Goal: Communication & Community: Participate in discussion

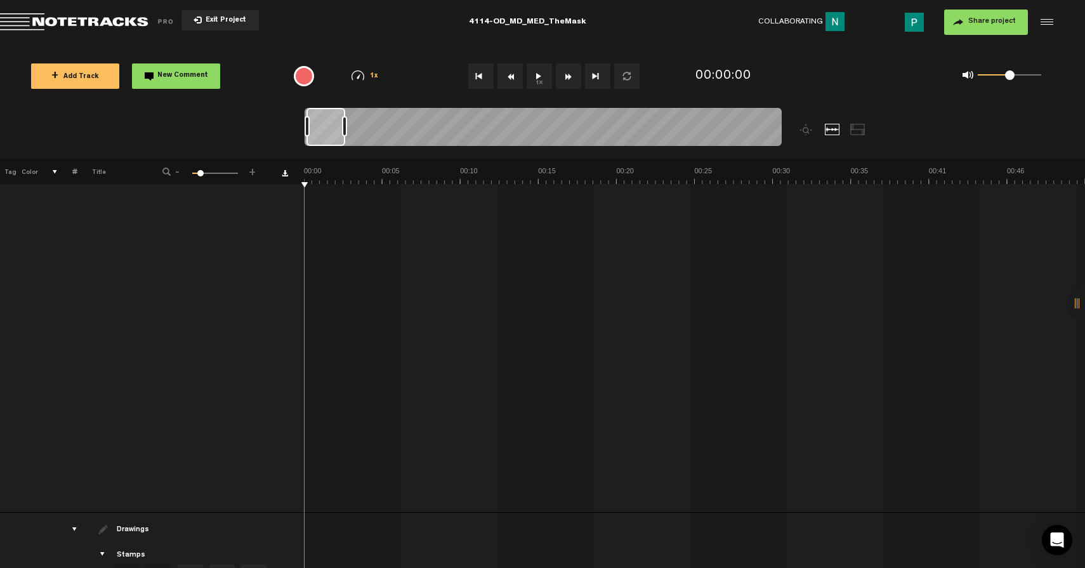
scroll to position [540, 0]
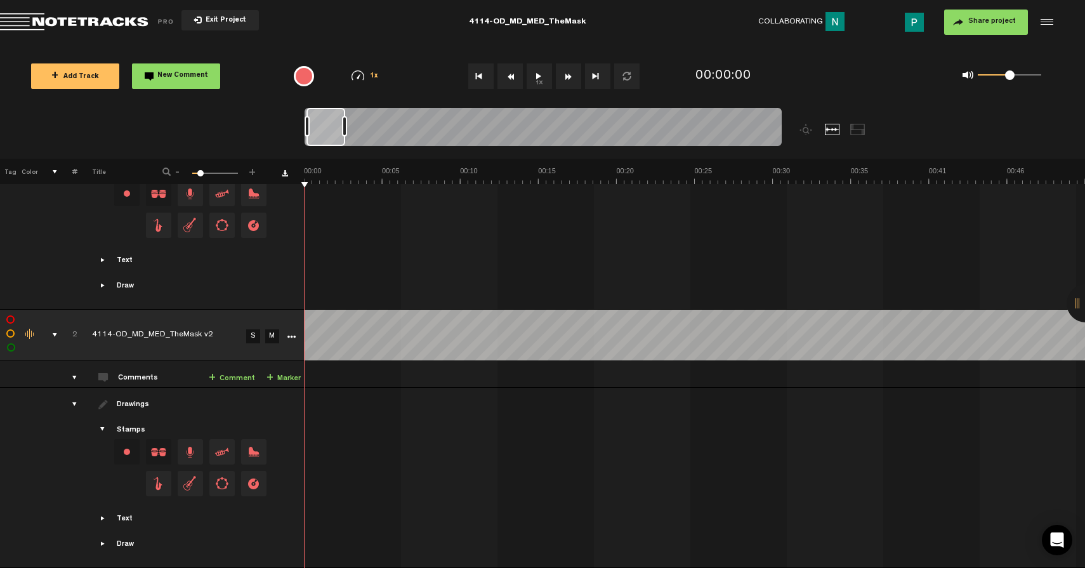
click at [253, 329] on link "S" at bounding box center [253, 336] width 14 height 14
click at [533, 83] on button "1x" at bounding box center [539, 75] width 25 height 25
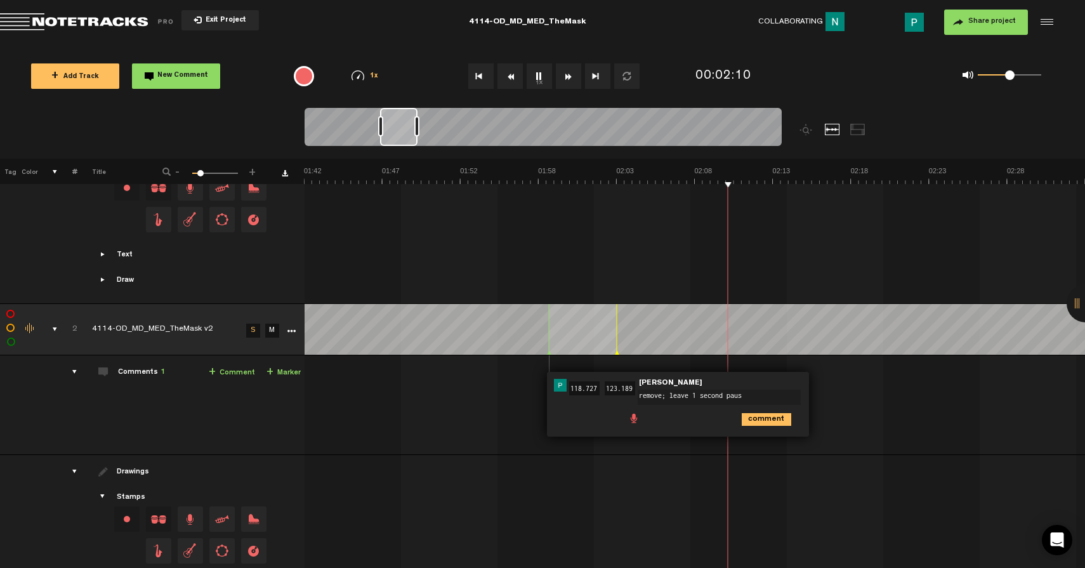
type textarea "remove; leave 1 second pause"
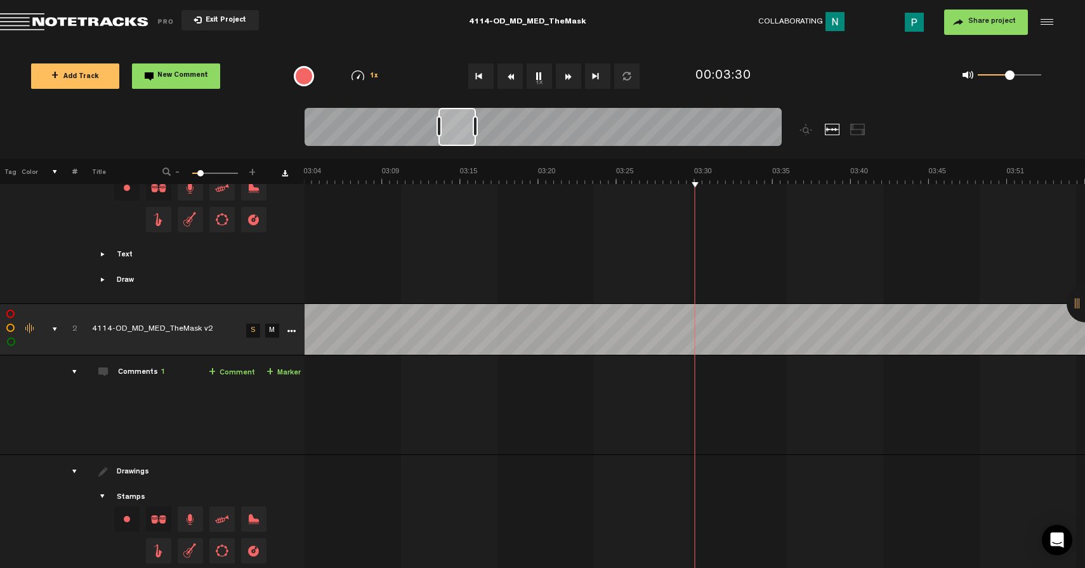
scroll to position [0, 2813]
click at [543, 76] on button "1x" at bounding box center [539, 75] width 25 height 25
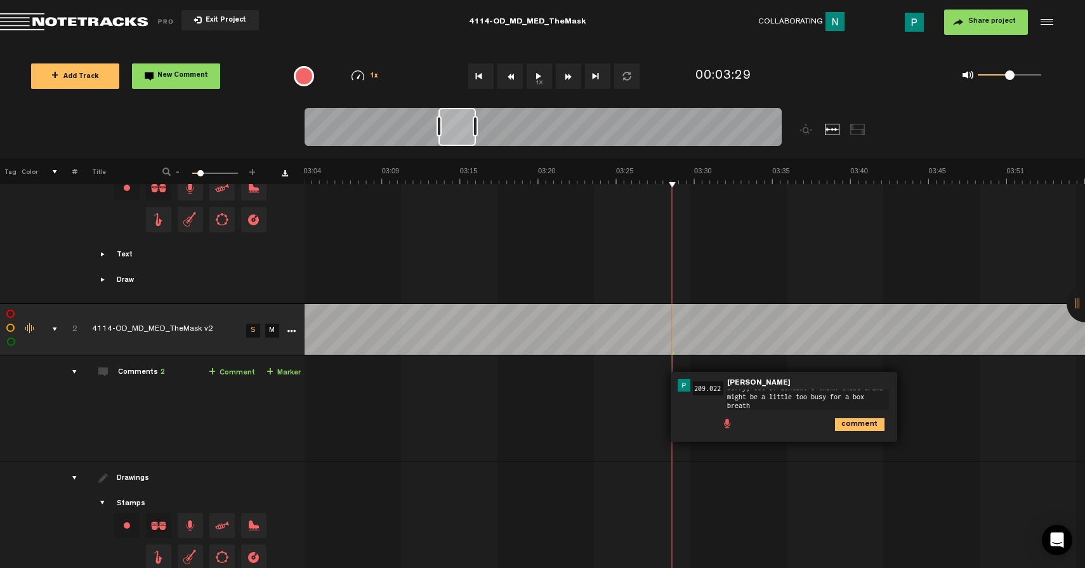
scroll to position [0, 0]
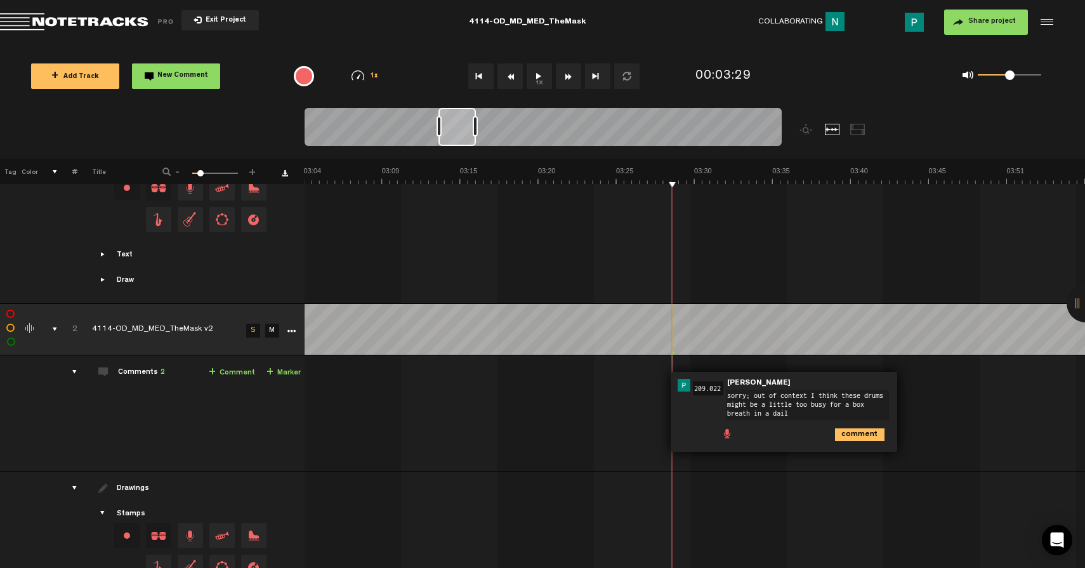
type textarea "sorry; out of context I think these drums might be a little too busy for a box …"
click at [538, 77] on button "1x" at bounding box center [539, 75] width 25 height 25
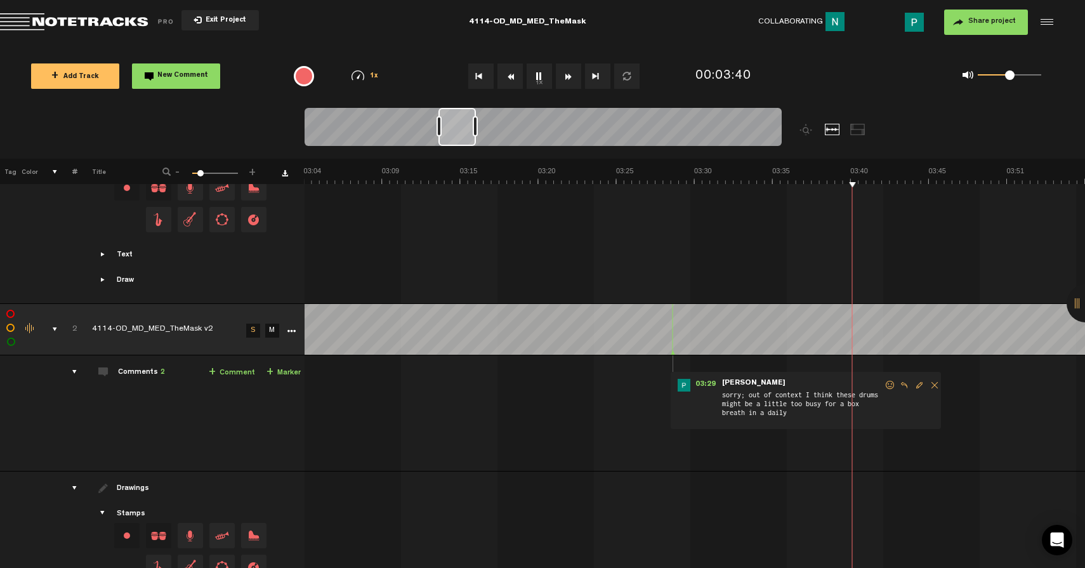
click at [538, 77] on button "1x" at bounding box center [539, 75] width 25 height 25
click at [915, 382] on span "Edit comment" at bounding box center [919, 385] width 15 height 9
drag, startPoint x: 820, startPoint y: 412, endPoint x: 687, endPoint y: 375, distance: 137.2
click at [687, 375] on div "03:29 209.022 - • [PERSON_NAME]: "sorry; out of context I think these drums mig…" at bounding box center [784, 412] width 227 height 80
click at [919, 383] on span "Edit comment" at bounding box center [919, 385] width 15 height 9
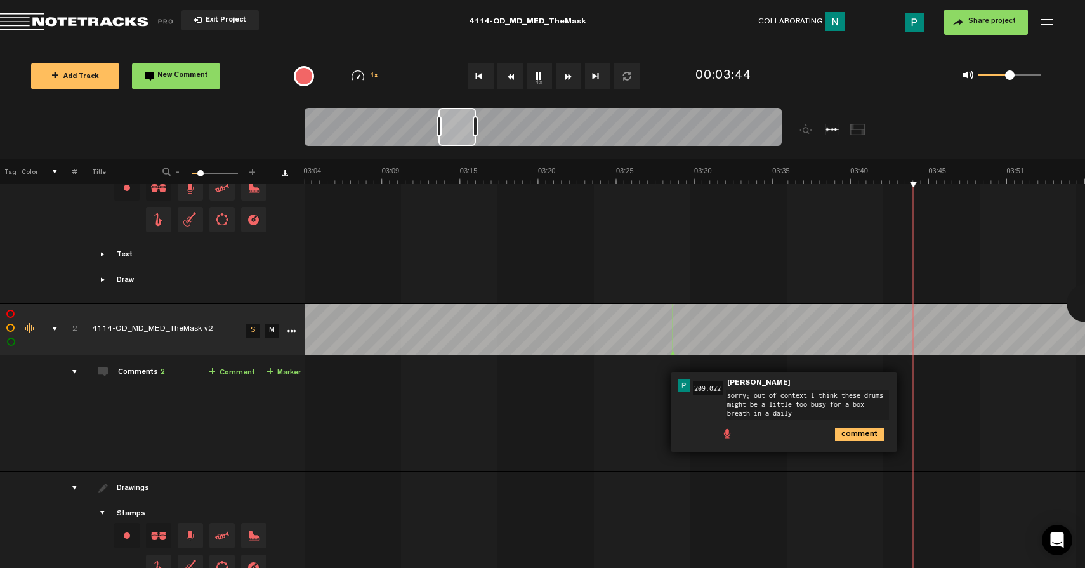
drag, startPoint x: 796, startPoint y: 413, endPoint x: 705, endPoint y: 374, distance: 99.3
click at [705, 374] on div "03:29 209.022 - • [PERSON_NAME]: "sorry; out of context I think these drums mig…" at bounding box center [784, 412] width 227 height 80
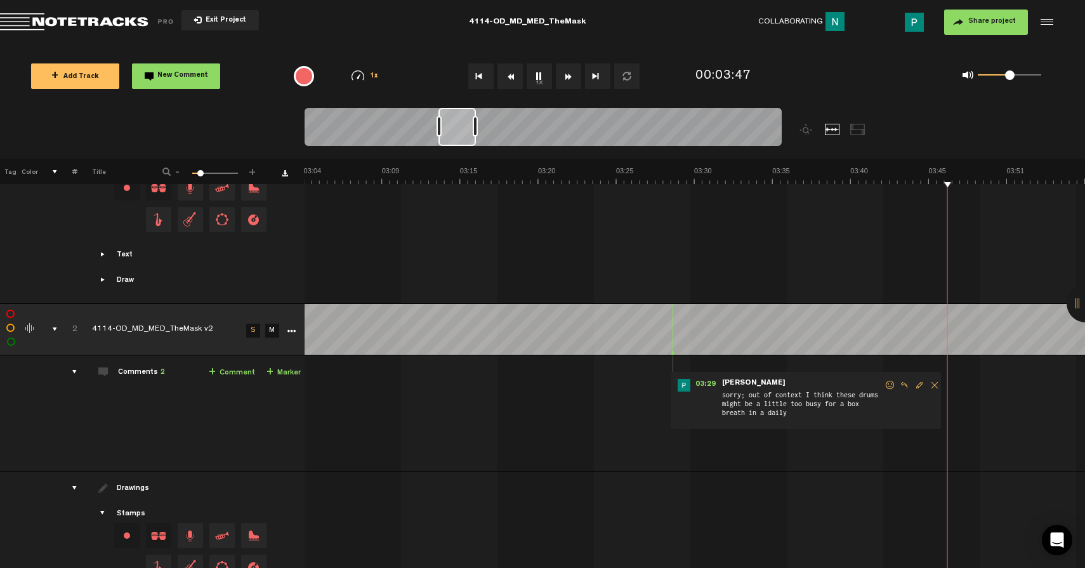
click at [917, 387] on span "Edit comment" at bounding box center [919, 385] width 15 height 9
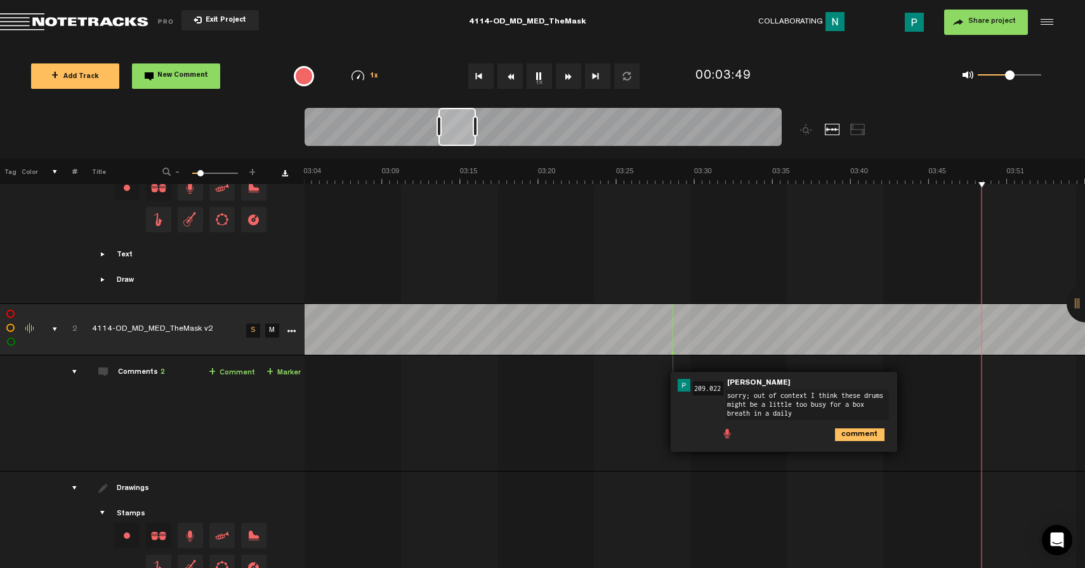
drag, startPoint x: 828, startPoint y: 411, endPoint x: 727, endPoint y: 387, distance: 103.8
click at [727, 387] on span "sorry; out of context I think these drums might be a little too busy for a box …" at bounding box center [810, 389] width 168 height 9
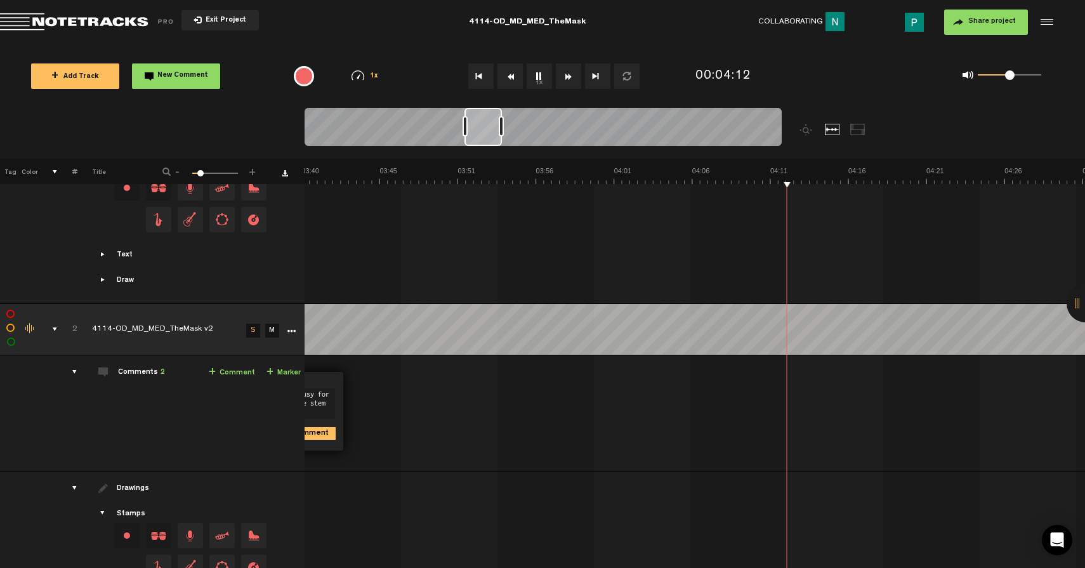
scroll to position [0, 3295]
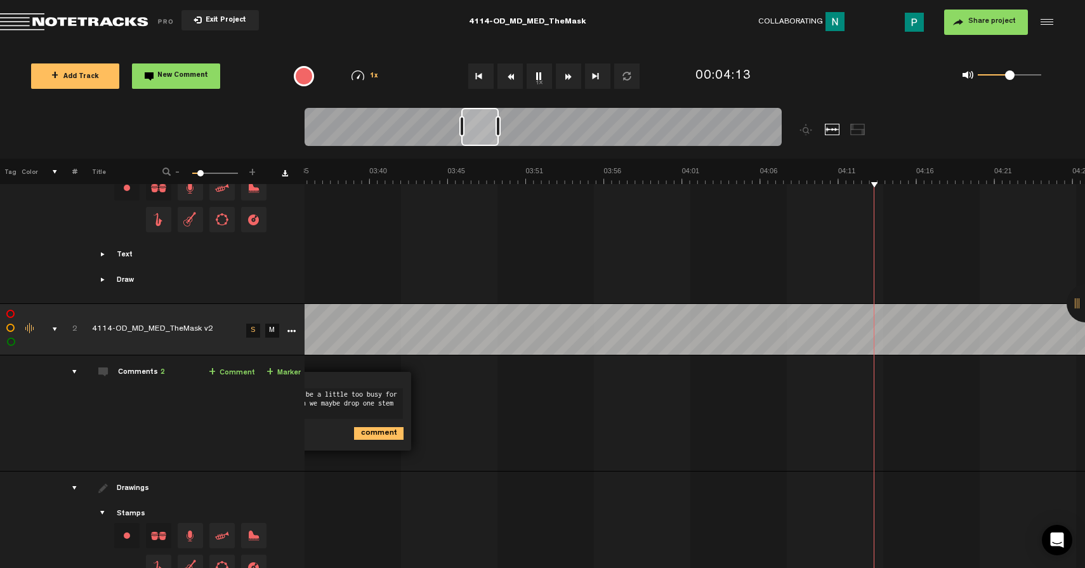
type textarea "I think it might be a little too busy for this context. Can we maybe drop one s…"
click at [541, 76] on button "1x" at bounding box center [539, 75] width 25 height 25
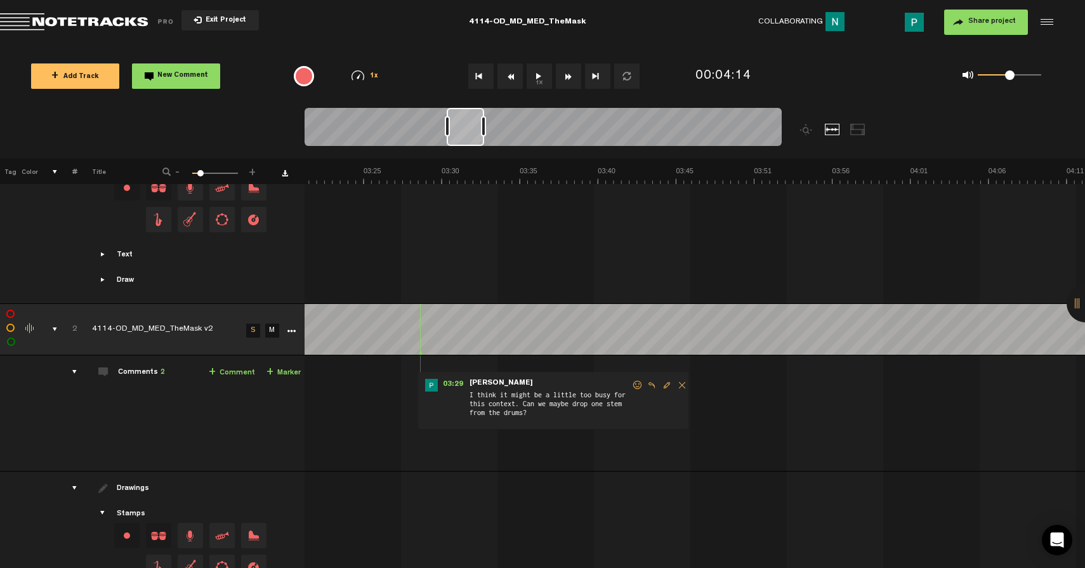
scroll to position [0, 2838]
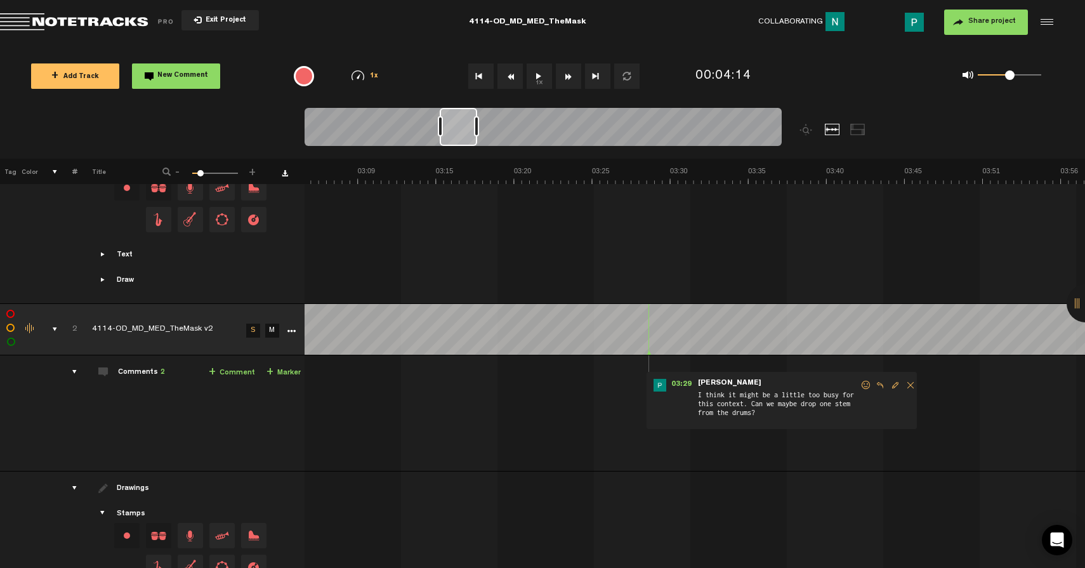
click at [894, 385] on span "Edit comment" at bounding box center [895, 385] width 15 height 9
click at [840, 405] on textarea "I think it might be a little too busy for this context. Can we maybe drop one s…" at bounding box center [783, 405] width 163 height 30
type textarea "I think it might be a little too busy for this context. Can we maybe drop one l…"
click at [536, 83] on button "1x" at bounding box center [539, 75] width 25 height 25
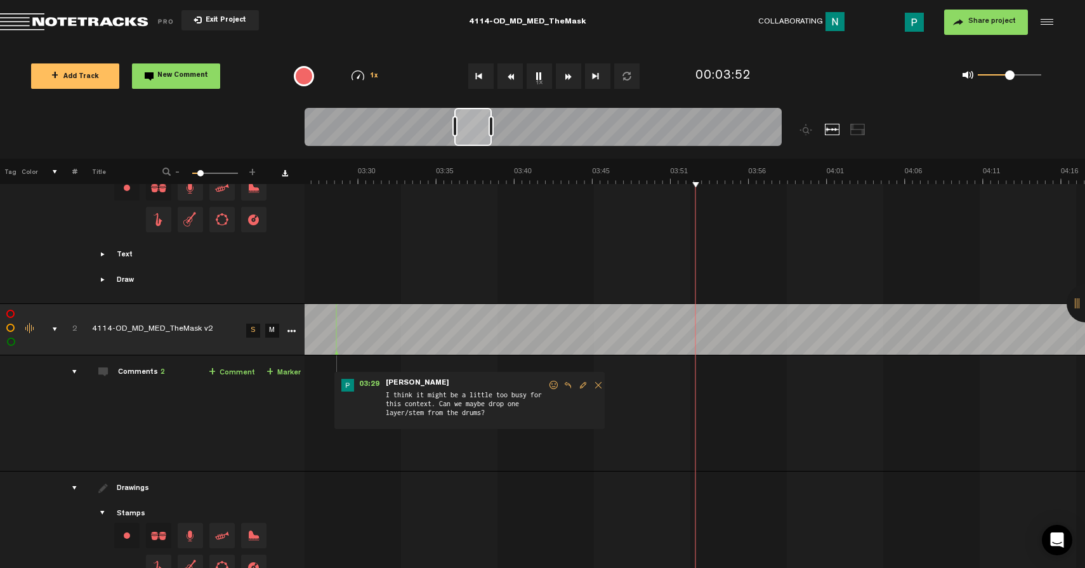
scroll to position [0, 3150]
click at [538, 72] on button "1x" at bounding box center [539, 75] width 25 height 25
click at [570, 385] on span "Reply to comment" at bounding box center [568, 385] width 15 height 9
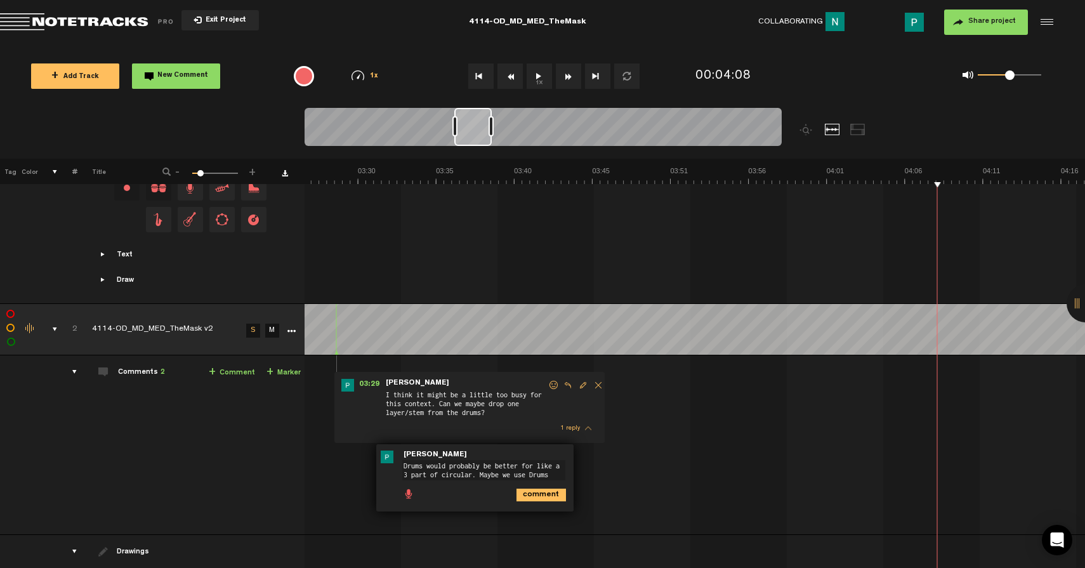
scroll to position [8, 0]
paste textarea "[URL][DOMAIN_NAME]"
type textarea "Drums would probably be better for like a 3 part of circular. Maybe we use Drum…"
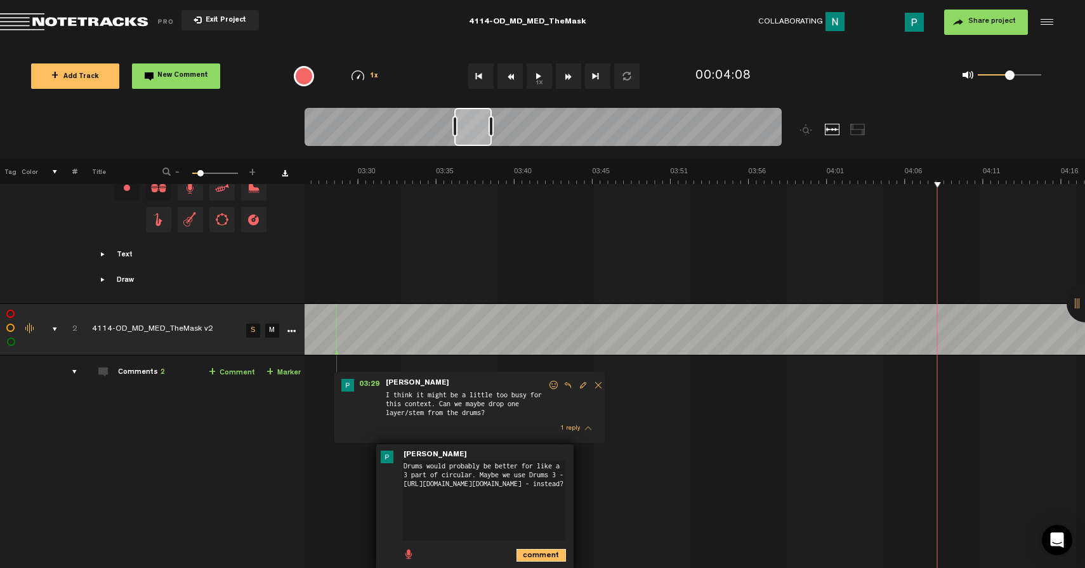
click at [545, 553] on icon "comment" at bounding box center [542, 555] width 50 height 13
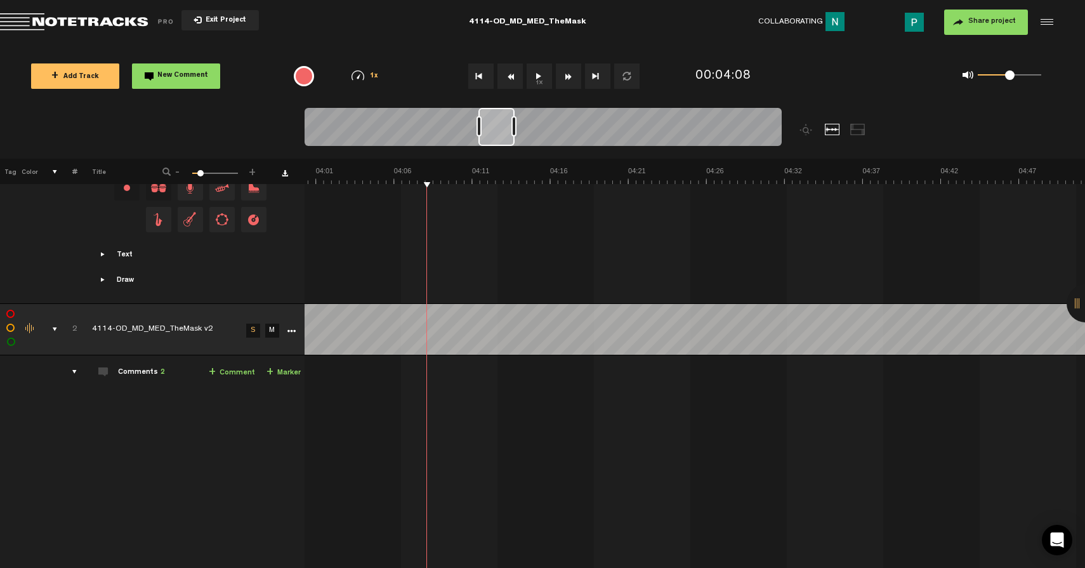
scroll to position [0, 3648]
drag, startPoint x: 482, startPoint y: 129, endPoint x: 506, endPoint y: 136, distance: 24.5
click at [506, 136] on div at bounding box center [496, 127] width 36 height 38
click at [531, 78] on button "1x" at bounding box center [539, 75] width 25 height 25
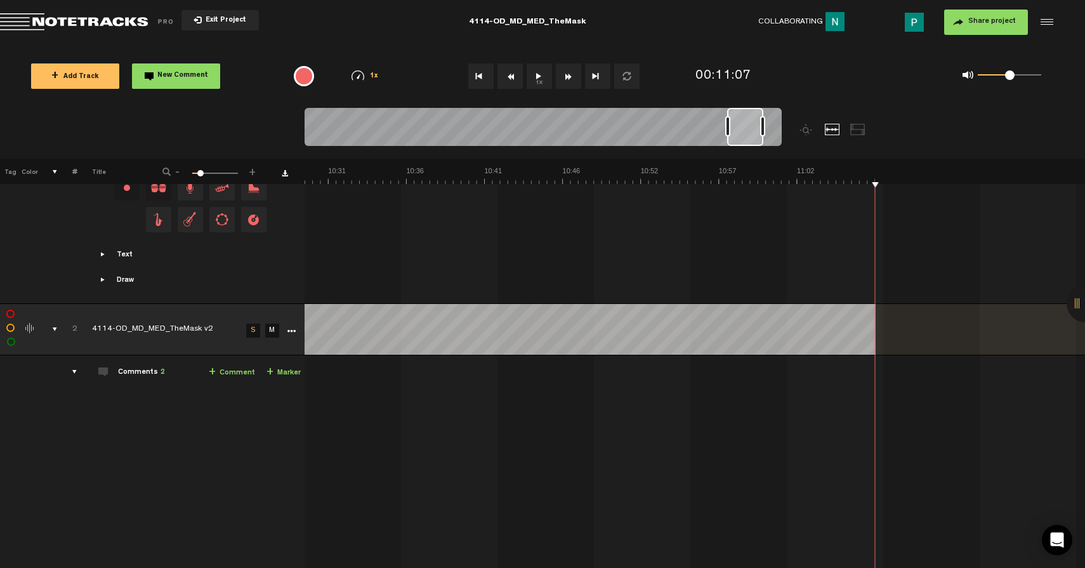
scroll to position [0, 9587]
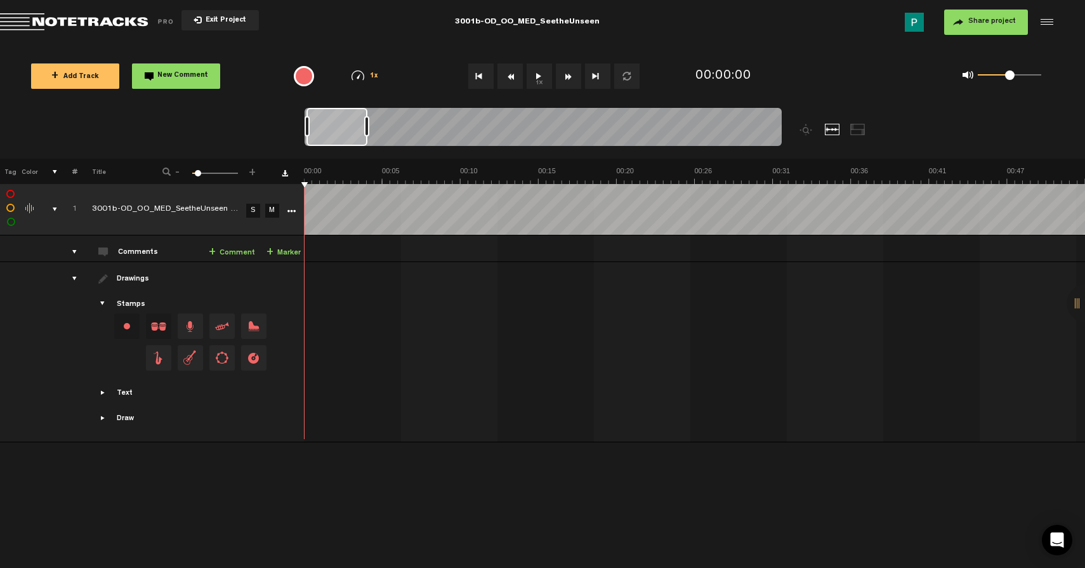
click at [534, 71] on button "1x" at bounding box center [539, 75] width 25 height 25
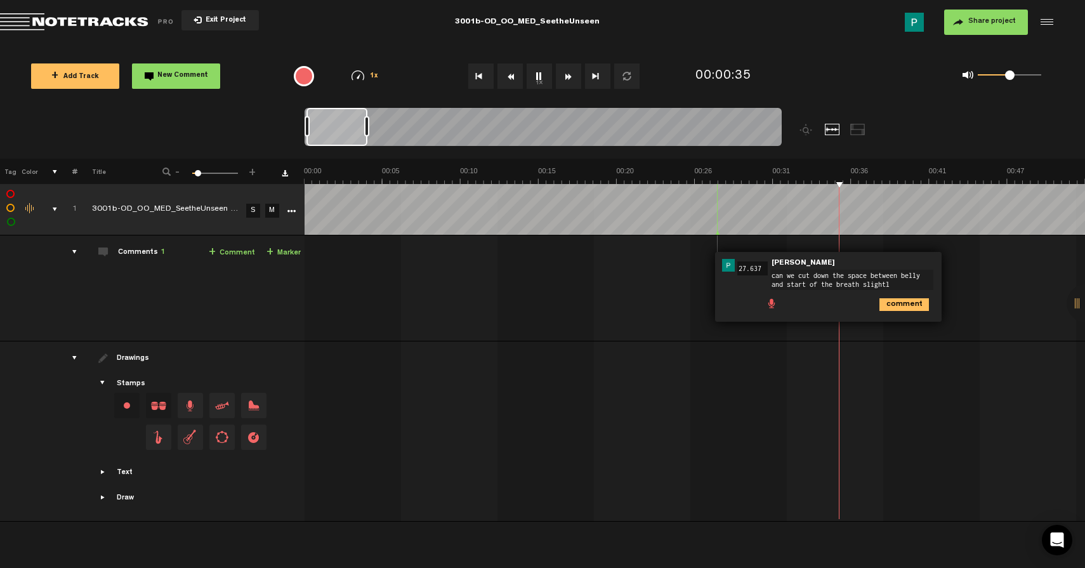
type textarea "can we cut down the space between belly and start of the breath slightly"
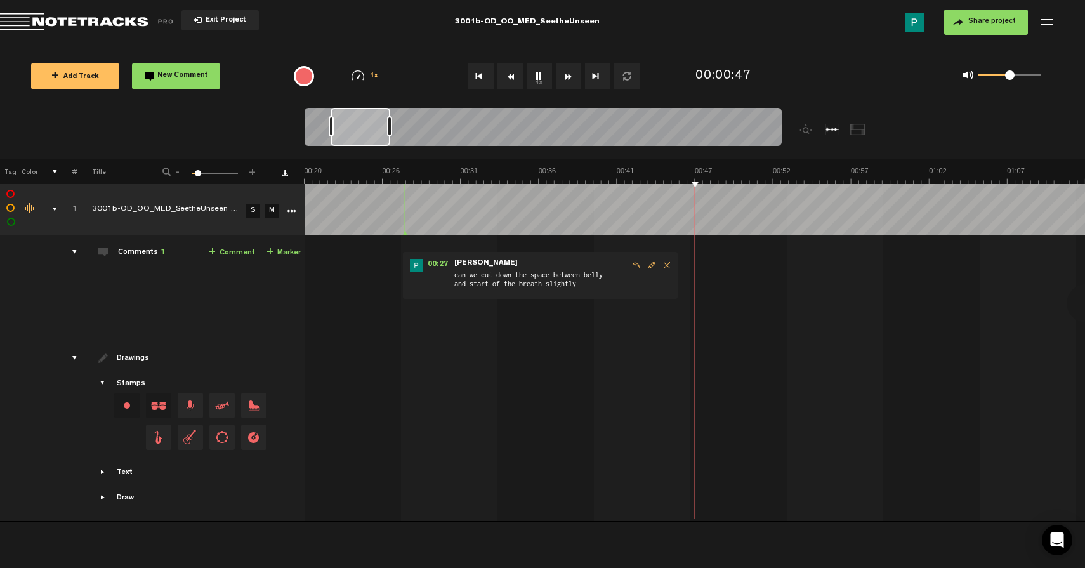
scroll to position [0, 312]
click at [664, 265] on span "Delete comment" at bounding box center [667, 265] width 15 height 9
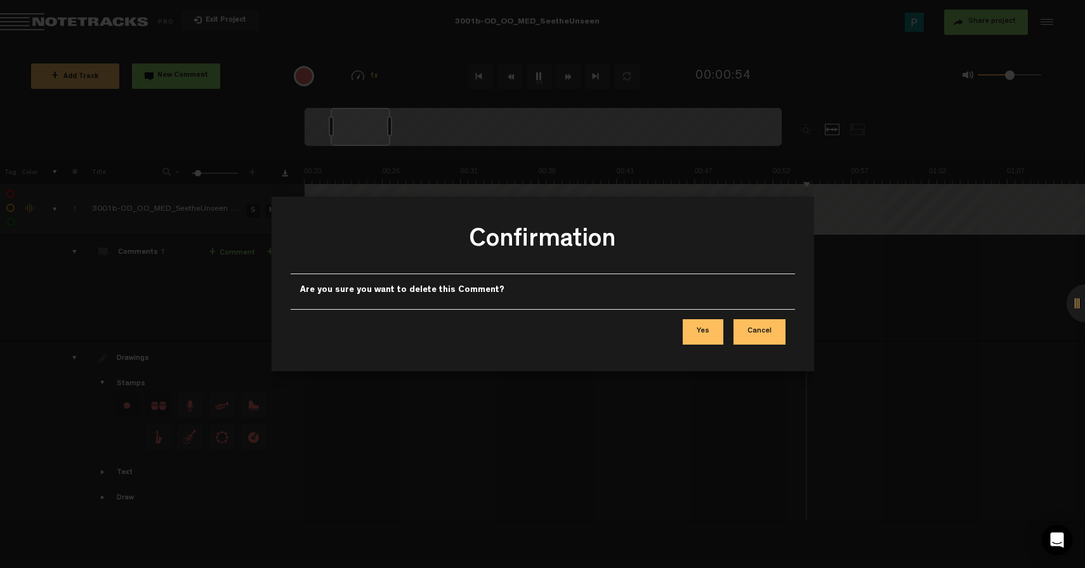
click at [696, 336] on button "Yes" at bounding box center [703, 331] width 41 height 25
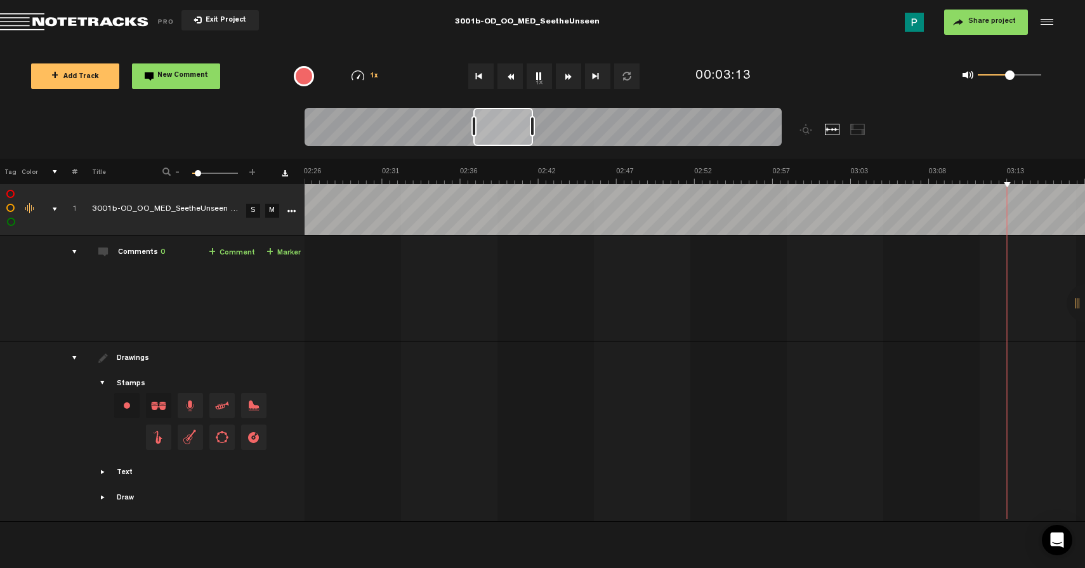
scroll to position [0, 2501]
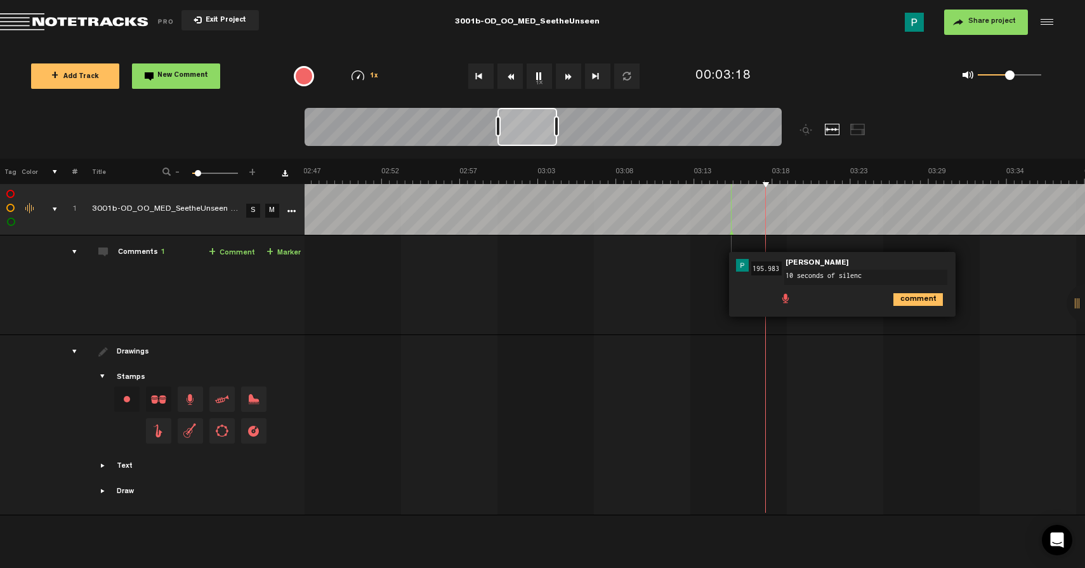
type textarea "10 seconds of silence"
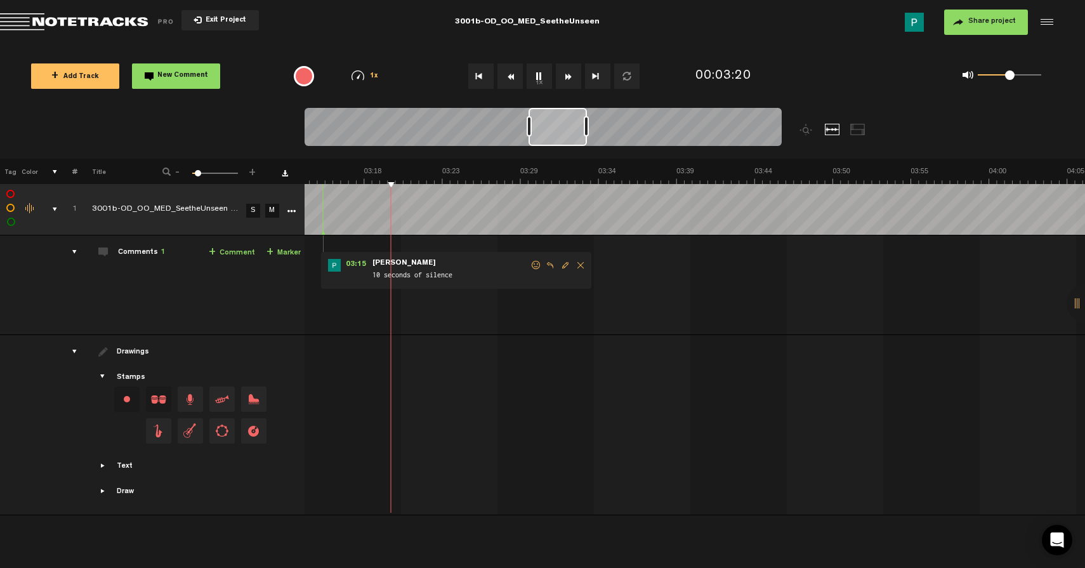
scroll to position [0, 2901]
drag, startPoint x: 538, startPoint y: 128, endPoint x: 569, endPoint y: 129, distance: 31.1
click at [569, 129] on div at bounding box center [558, 127] width 58 height 38
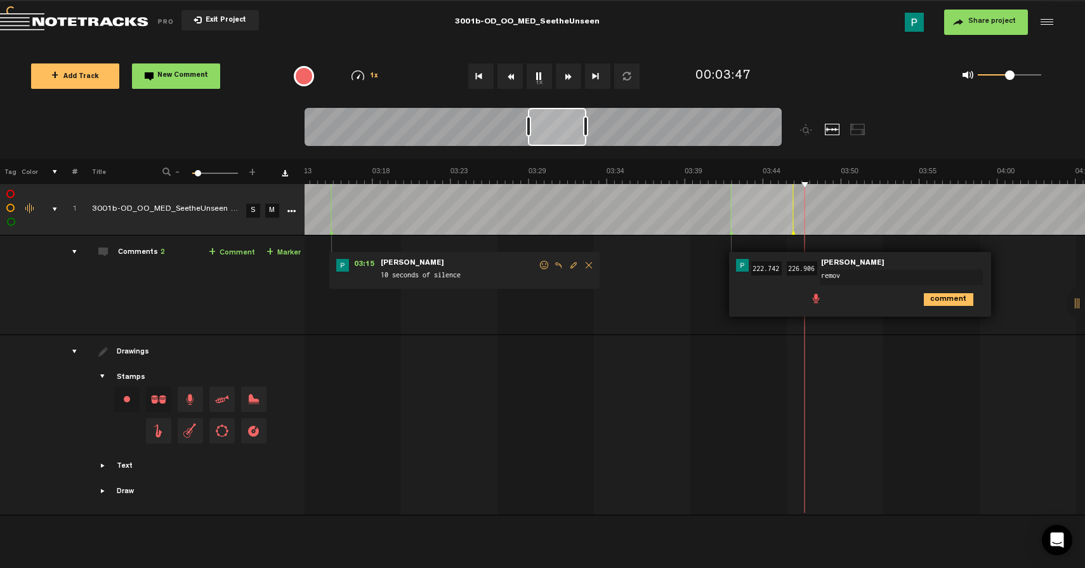
type textarea "remove"
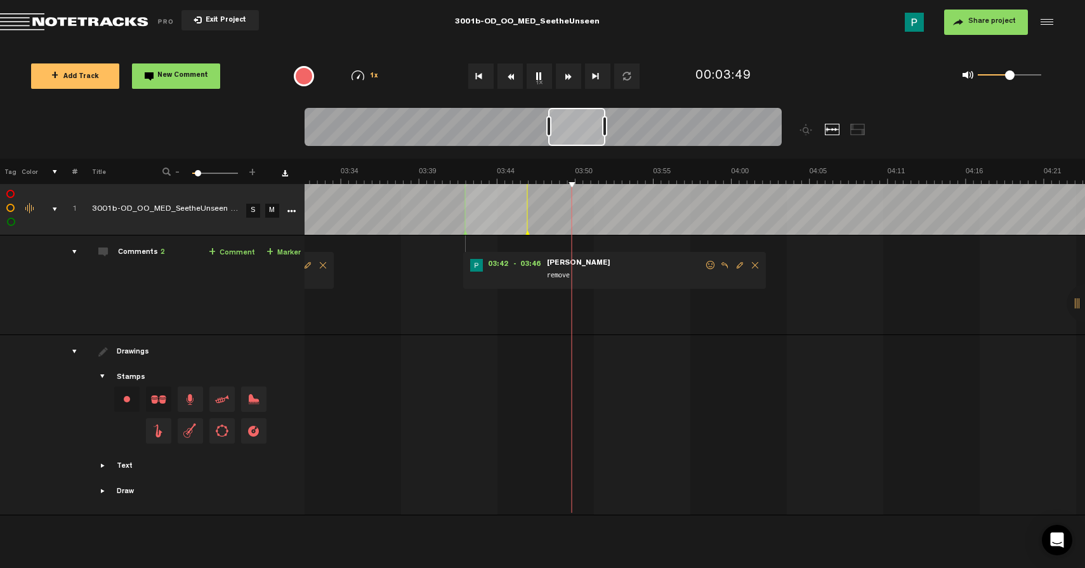
scroll to position [0, 3183]
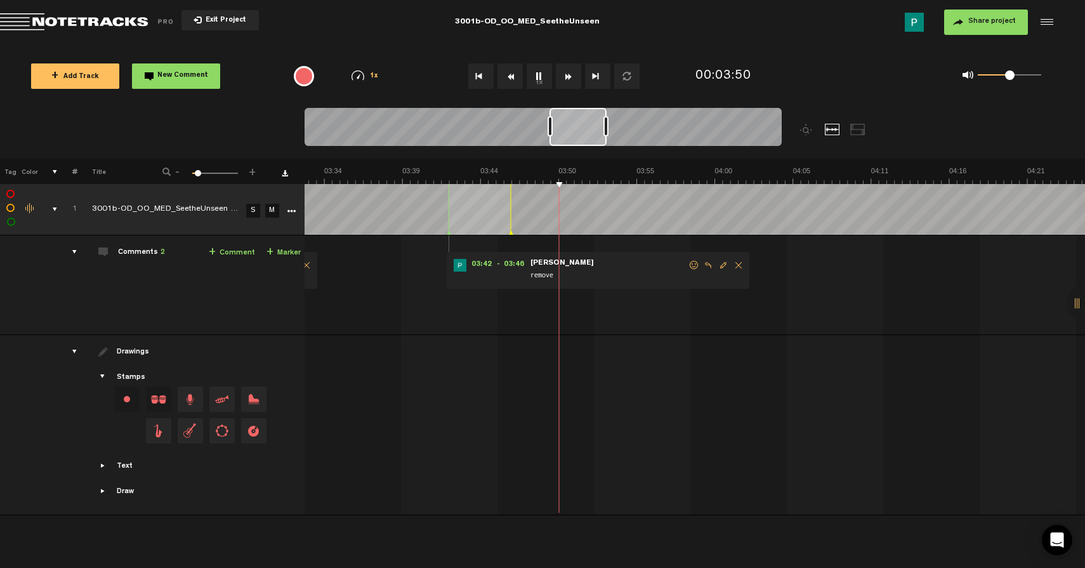
drag, startPoint x: 552, startPoint y: 126, endPoint x: 574, endPoint y: 121, distance: 22.2
click at [574, 121] on div at bounding box center [578, 127] width 57 height 38
click at [539, 72] on button "1x" at bounding box center [539, 75] width 25 height 25
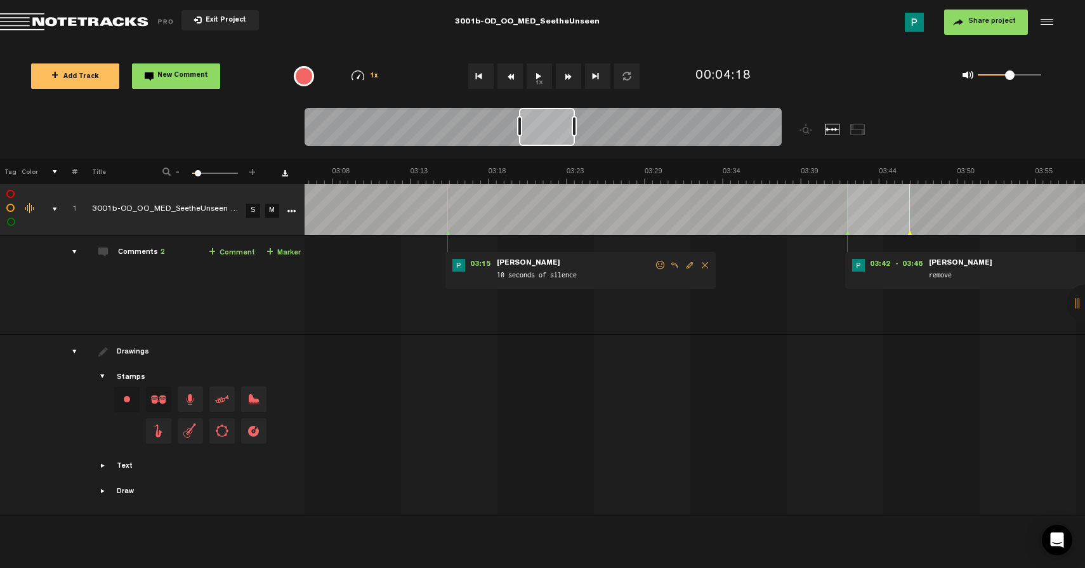
scroll to position [0, 2768]
drag, startPoint x: 573, startPoint y: 114, endPoint x: 541, endPoint y: 110, distance: 32.0
click at [541, 110] on div at bounding box center [546, 127] width 56 height 38
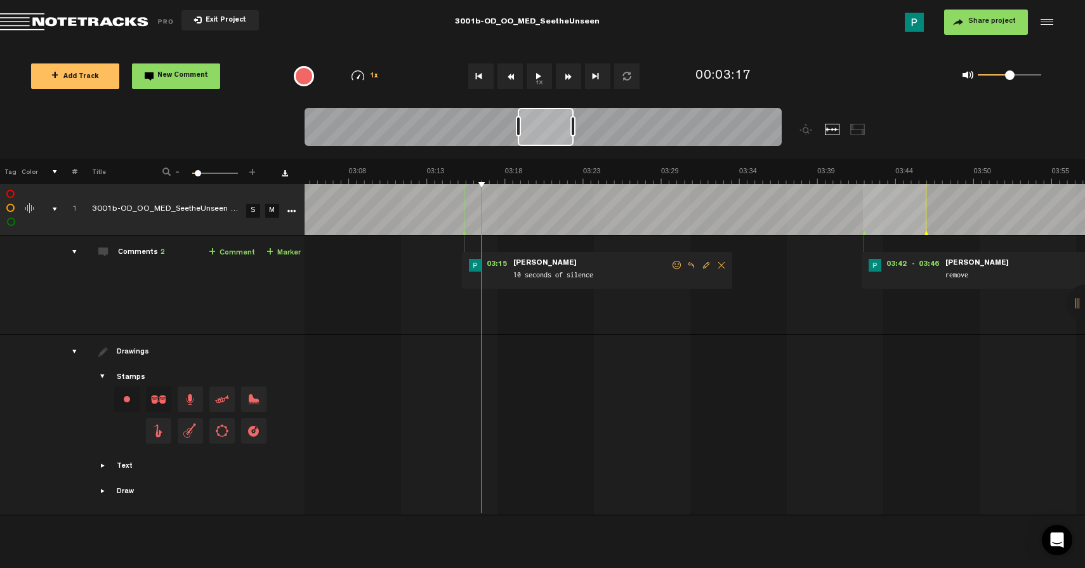
click at [536, 75] on button "1x" at bounding box center [539, 75] width 25 height 25
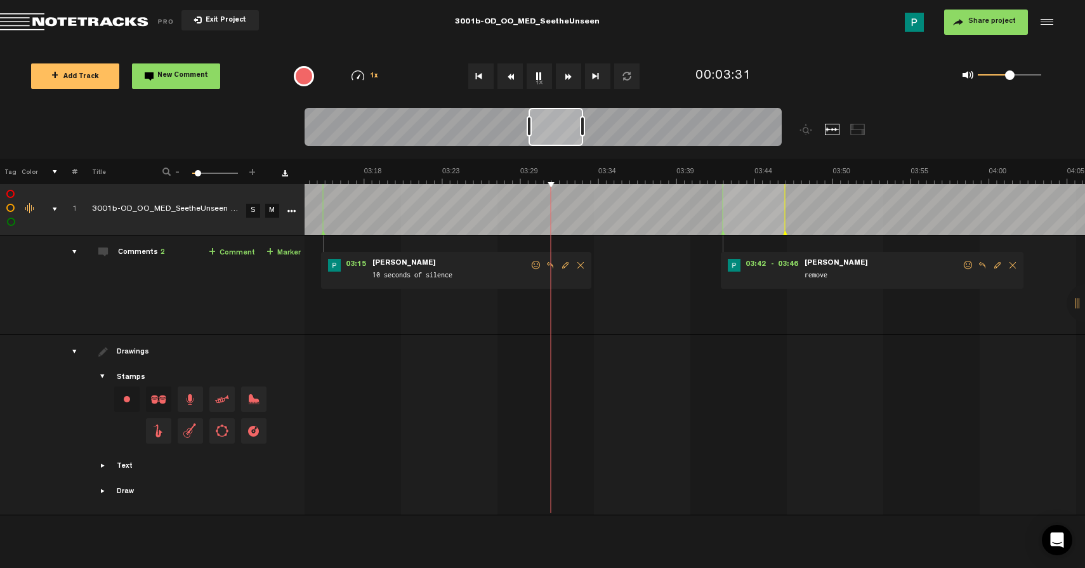
scroll to position [0, 2943]
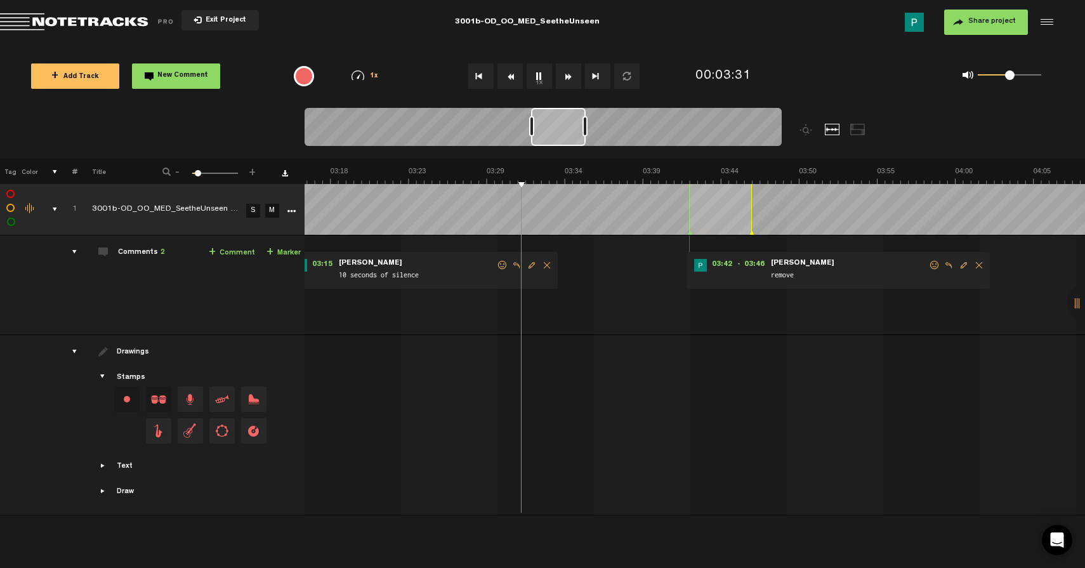
drag, startPoint x: 549, startPoint y: 132, endPoint x: 562, endPoint y: 128, distance: 13.9
click at [562, 128] on div at bounding box center [558, 127] width 55 height 38
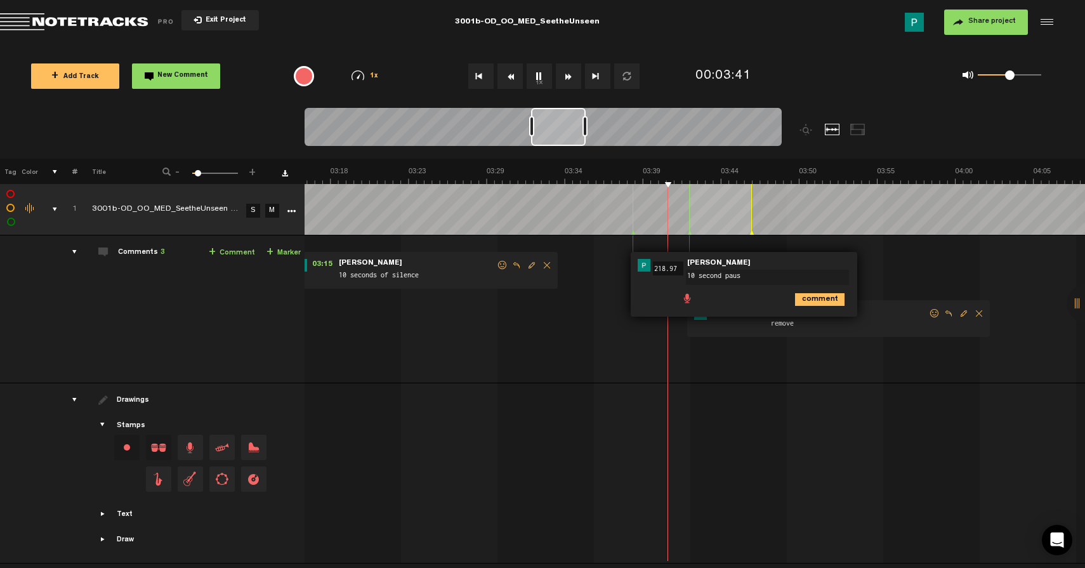
type textarea "10 second pause"
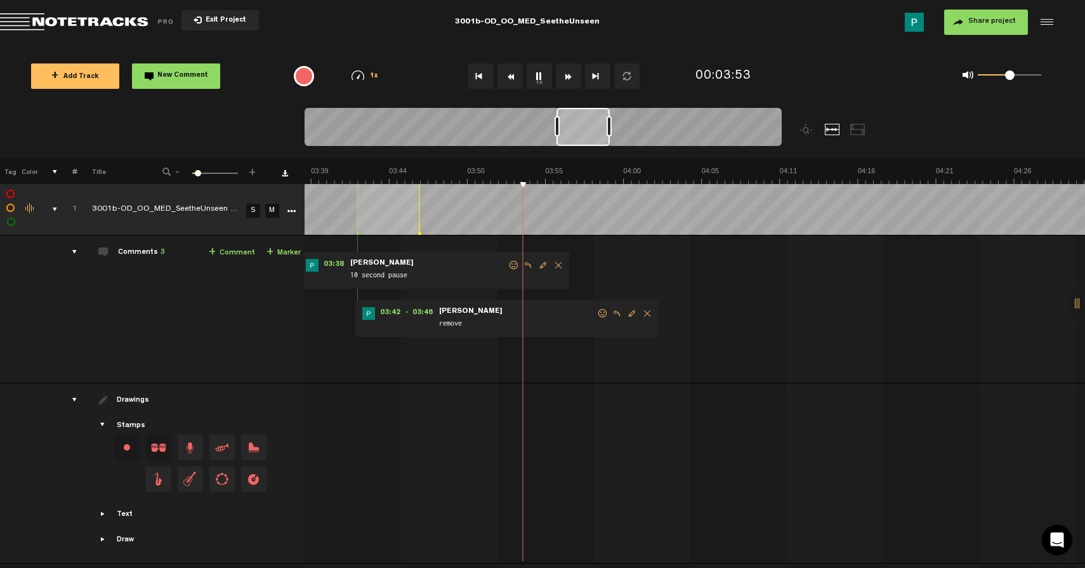
scroll to position [0, 3300]
drag, startPoint x: 565, startPoint y: 128, endPoint x: 592, endPoint y: 128, distance: 27.3
click at [592, 128] on div at bounding box center [583, 127] width 53 height 38
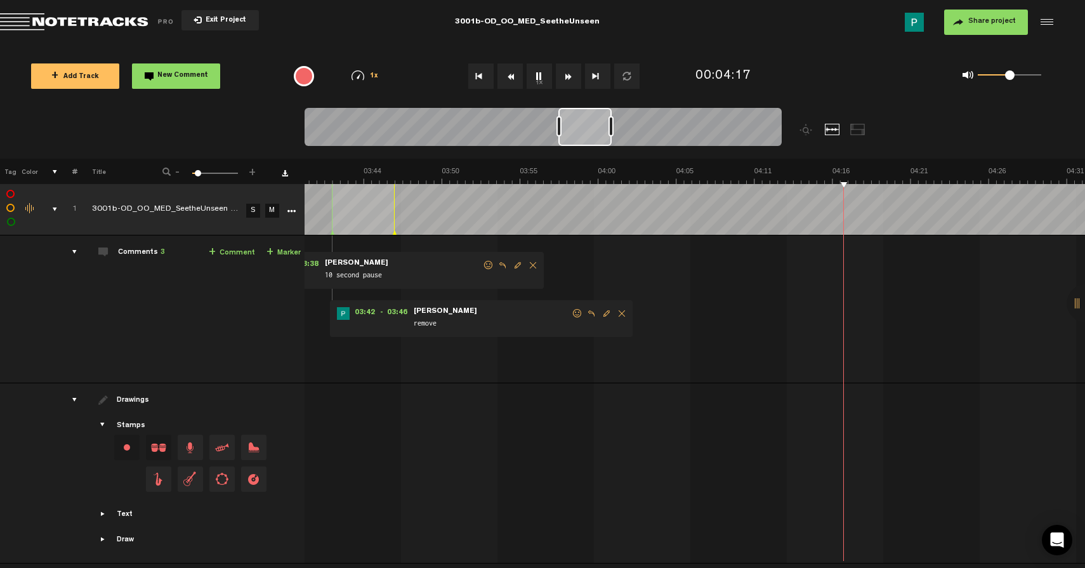
click at [559, 131] on div at bounding box center [559, 126] width 5 height 20
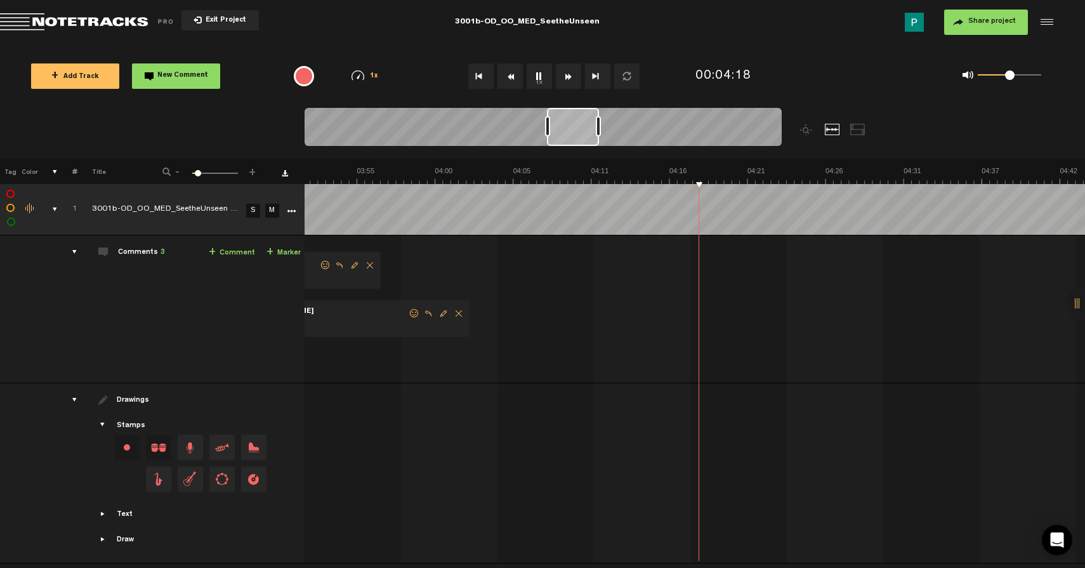
scroll to position [0, 3549]
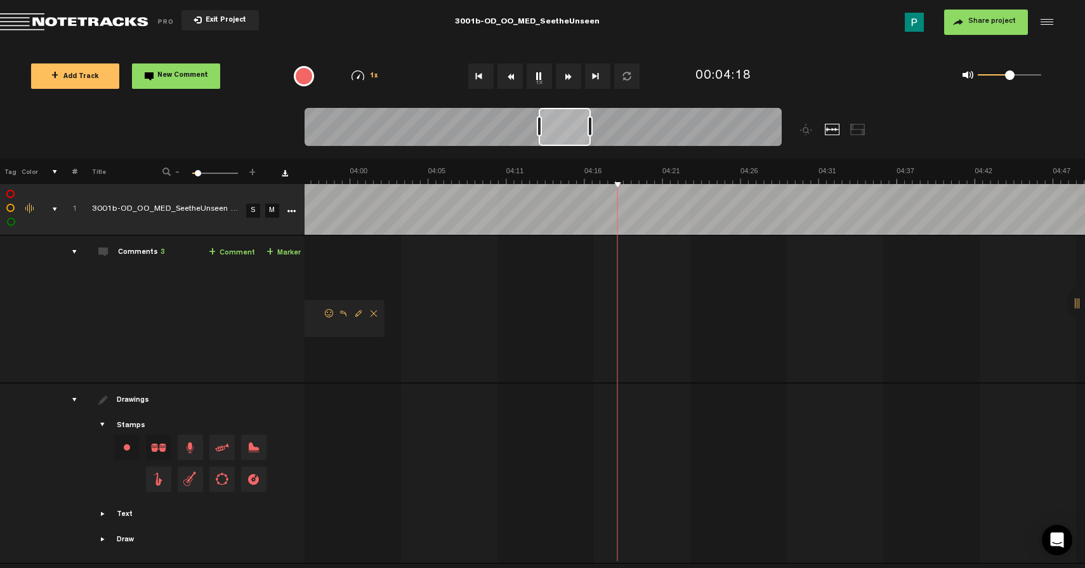
drag, startPoint x: 585, startPoint y: 132, endPoint x: 566, endPoint y: 132, distance: 19.7
click at [566, 132] on div at bounding box center [565, 127] width 52 height 38
drag, startPoint x: 557, startPoint y: 133, endPoint x: 562, endPoint y: 129, distance: 6.5
click at [562, 129] on div at bounding box center [569, 127] width 51 height 38
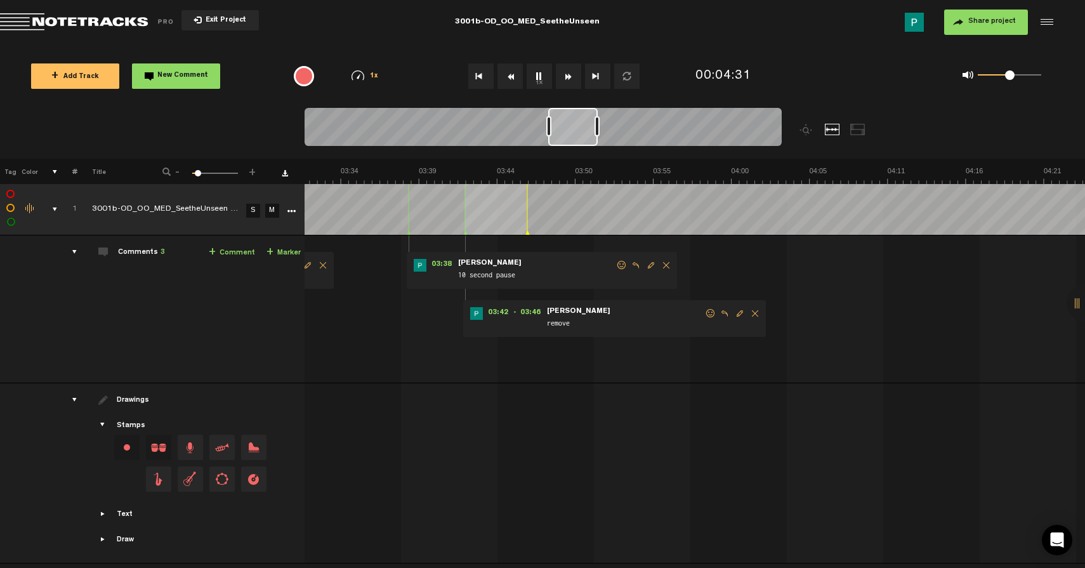
click at [566, 128] on div at bounding box center [573, 127] width 50 height 38
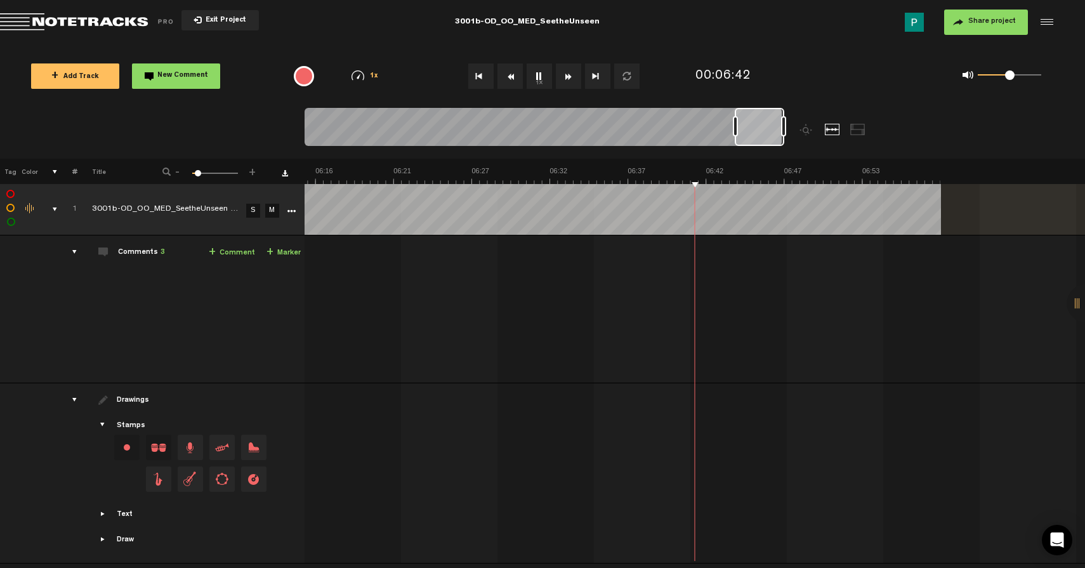
scroll to position [0, 5615]
